Goal: Task Accomplishment & Management: Use online tool/utility

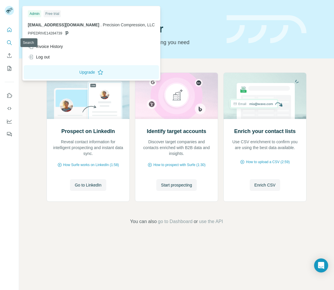
click at [12, 43] on icon "Search" at bounding box center [9, 43] width 6 height 6
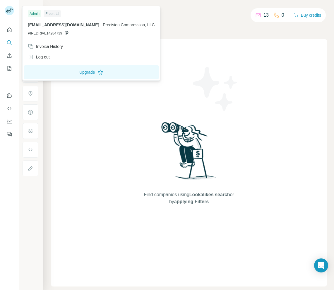
click at [11, 11] on rect at bounding box center [9, 10] width 9 height 9
click at [61, 56] on div "Log out" at bounding box center [91, 57] width 134 height 11
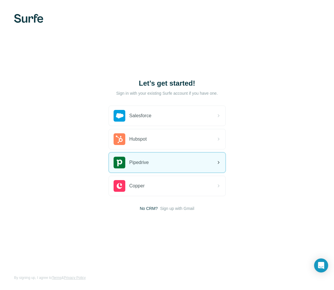
click at [139, 160] on span "Pipedrive" at bounding box center [139, 162] width 20 height 7
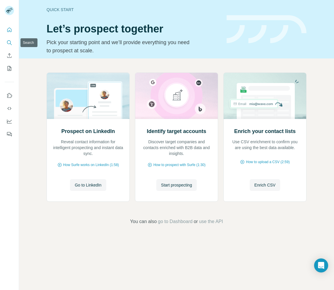
click at [13, 42] on button "Search" at bounding box center [9, 42] width 9 height 11
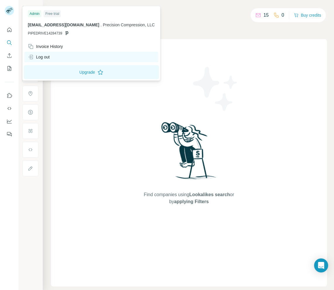
click at [42, 58] on div "Log out" at bounding box center [39, 57] width 22 height 6
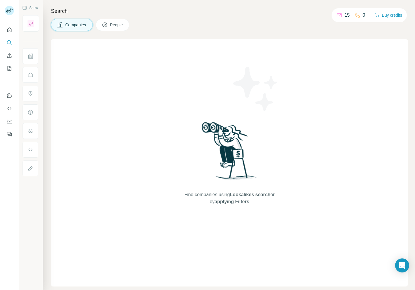
click at [98, 271] on div "Find companies using Lookalikes search or by applying Filters" at bounding box center [229, 162] width 357 height 247
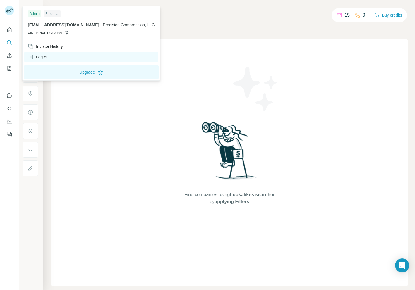
click at [44, 57] on div "Log out" at bounding box center [39, 57] width 22 height 6
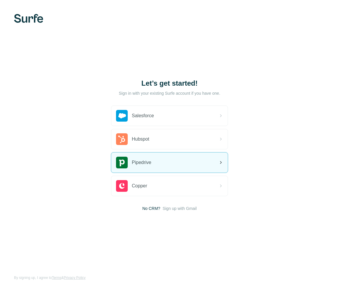
click at [160, 163] on div "Pipedrive" at bounding box center [169, 163] width 116 height 20
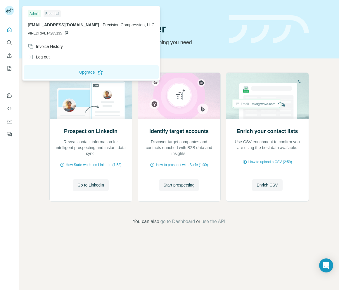
click at [10, 11] on rect at bounding box center [9, 10] width 9 height 9
click at [45, 59] on div "Log out" at bounding box center [39, 57] width 22 height 6
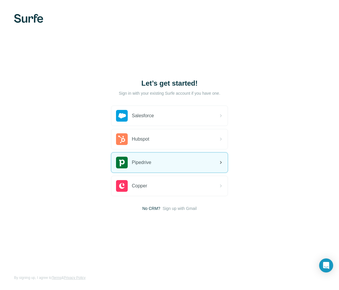
click at [171, 163] on div "Pipedrive" at bounding box center [169, 163] width 116 height 20
click at [199, 164] on div "Pipedrive" at bounding box center [169, 163] width 116 height 20
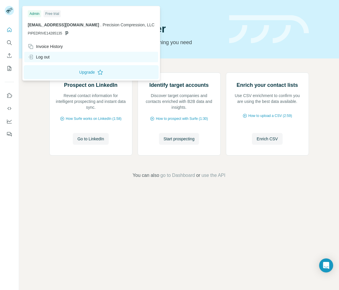
click at [46, 60] on div "Log out" at bounding box center [91, 57] width 134 height 11
drag, startPoint x: 46, startPoint y: 59, endPoint x: 59, endPoint y: 52, distance: 14.1
click at [46, 58] on div "Log out" at bounding box center [39, 57] width 22 height 6
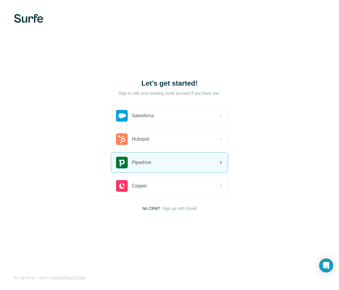
click at [172, 161] on div "Pipedrive" at bounding box center [169, 163] width 116 height 20
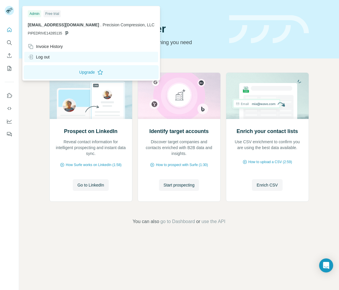
click at [54, 56] on div "Log out" at bounding box center [91, 57] width 134 height 11
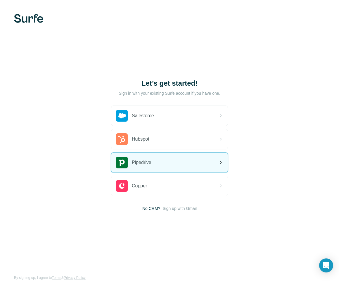
click at [159, 160] on div "Pipedrive" at bounding box center [169, 163] width 116 height 20
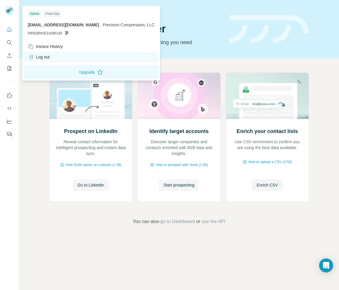
click at [49, 58] on div "Log out" at bounding box center [39, 57] width 22 height 6
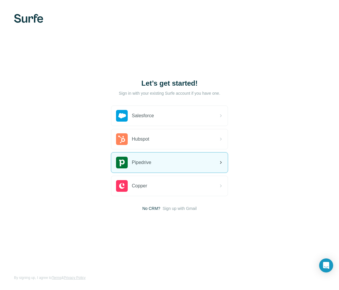
click at [149, 162] on span "Pipedrive" at bounding box center [142, 162] width 20 height 7
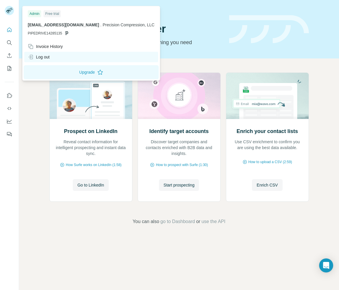
click at [55, 60] on div "Log out" at bounding box center [91, 57] width 134 height 11
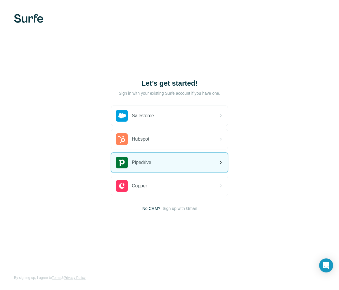
click at [168, 165] on div "Pipedrive" at bounding box center [169, 163] width 116 height 20
